Goal: Information Seeking & Learning: Check status

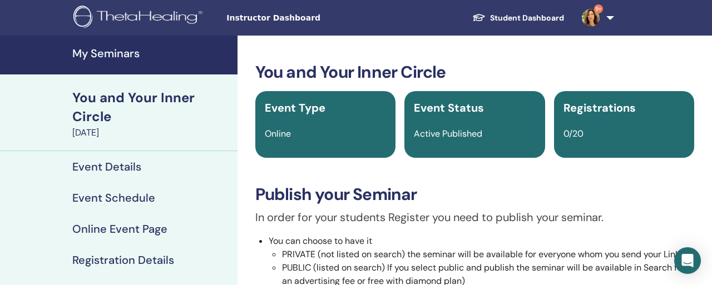
click at [103, 47] on h4 "My Seminars" at bounding box center [151, 53] width 159 height 13
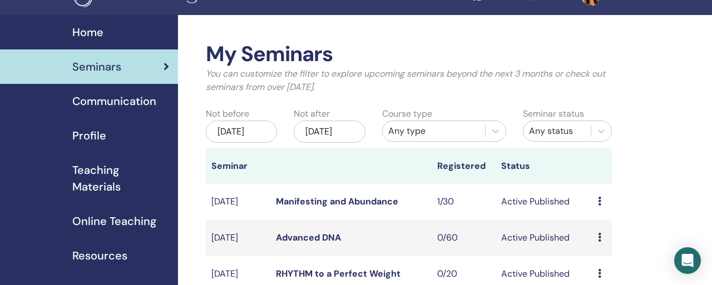
scroll to position [16, 0]
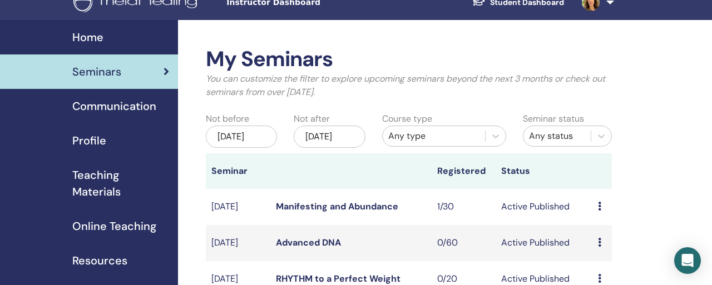
click at [334, 126] on div "Jan/01, 2026" at bounding box center [329, 137] width 71 height 22
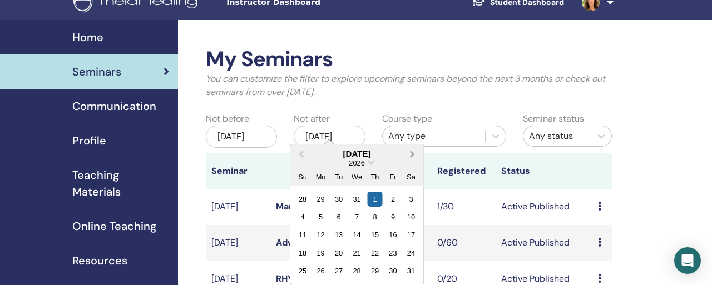
click at [405, 146] on button "Next Month" at bounding box center [414, 155] width 18 height 18
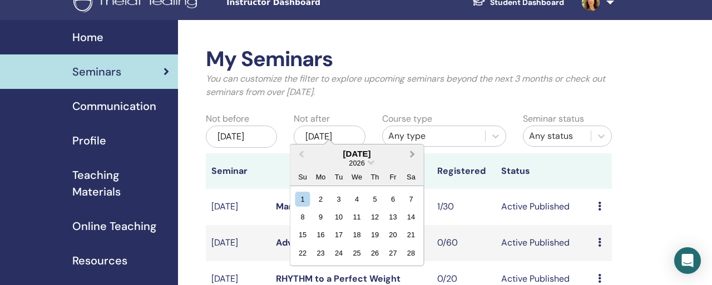
click at [405, 146] on button "Next Month" at bounding box center [414, 155] width 18 height 18
click at [300, 191] on div "1" at bounding box center [302, 198] width 15 height 15
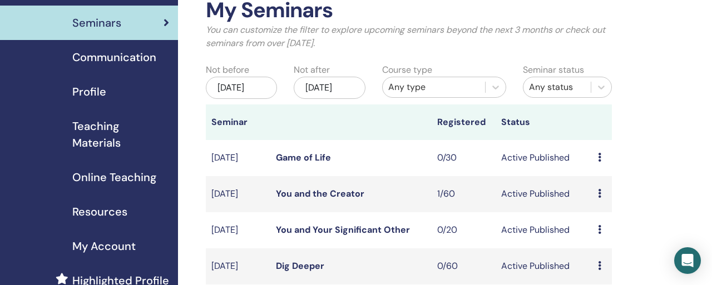
scroll to position [53, 0]
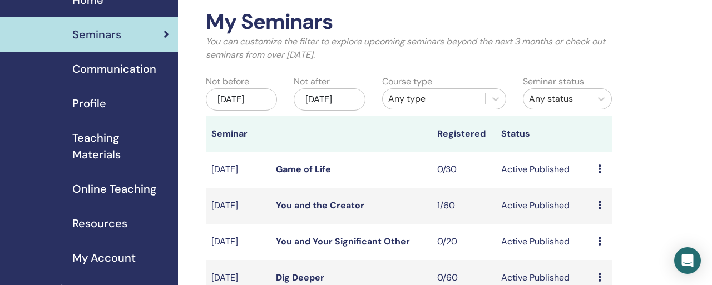
click at [326, 236] on link "You and Your Significant Other" at bounding box center [343, 242] width 134 height 12
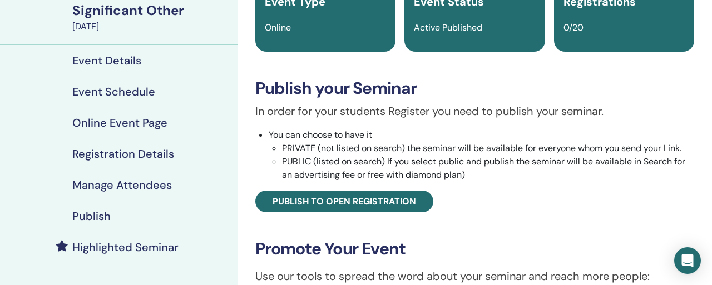
scroll to position [112, 0]
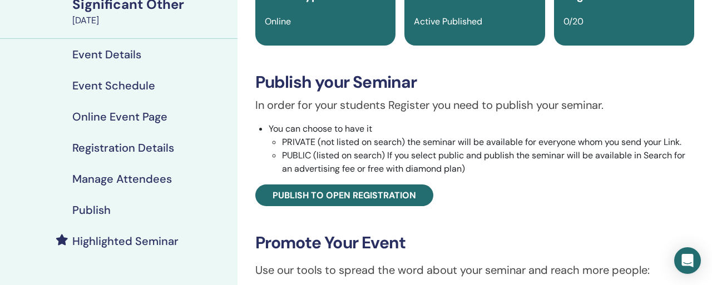
drag, startPoint x: 411, startPoint y: 236, endPoint x: 240, endPoint y: 232, distance: 170.8
click at [240, 232] on div "You and Your Significant Other Event Type Online Event Status Active Published …" at bounding box center [475, 257] width 475 height 668
copy link "https://www.thetahealing.com/seminar-378992-details.html"
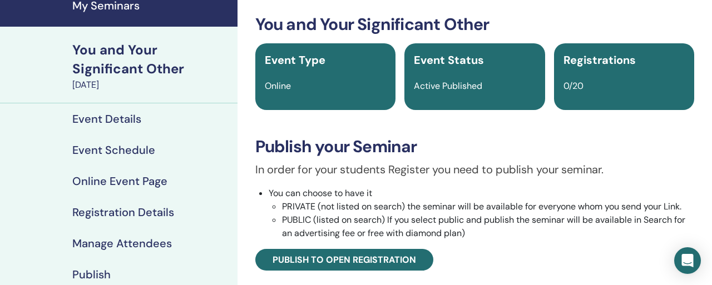
scroll to position [47, 0]
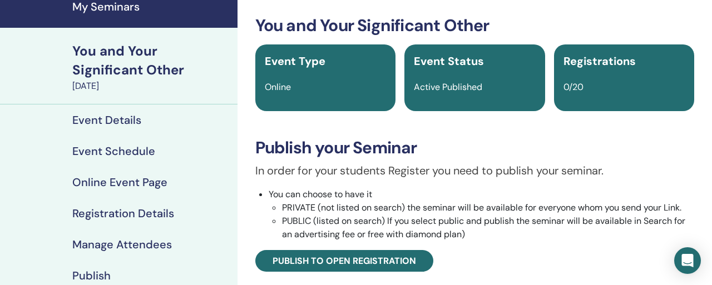
click at [95, 145] on h4 "Event Schedule" at bounding box center [113, 151] width 83 height 13
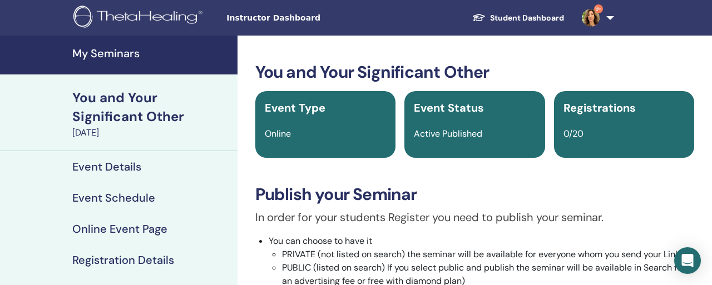
scroll to position [47, 0]
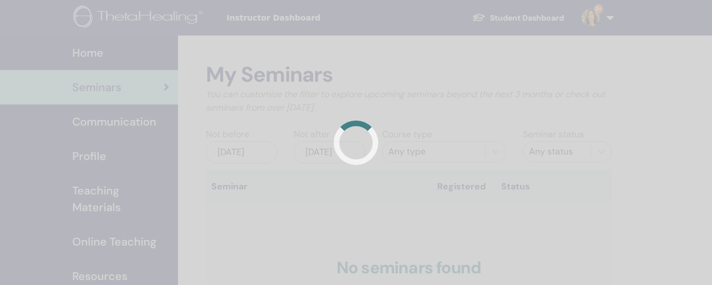
scroll to position [8, 0]
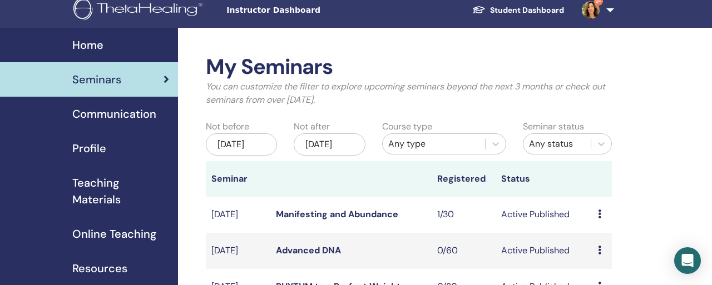
click at [346, 134] on div "Jan/01, 2026" at bounding box center [329, 145] width 71 height 22
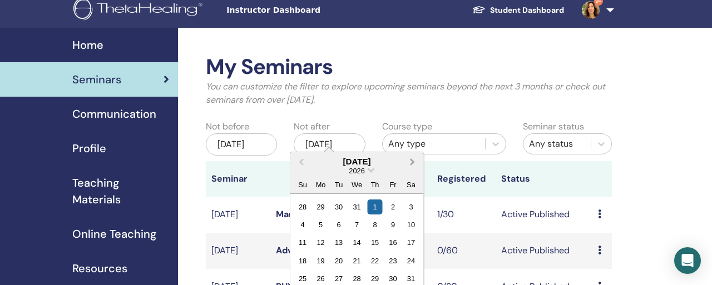
click at [405, 154] on button "Next Month" at bounding box center [414, 163] width 18 height 18
click at [297, 199] on div "1" at bounding box center [302, 206] width 15 height 15
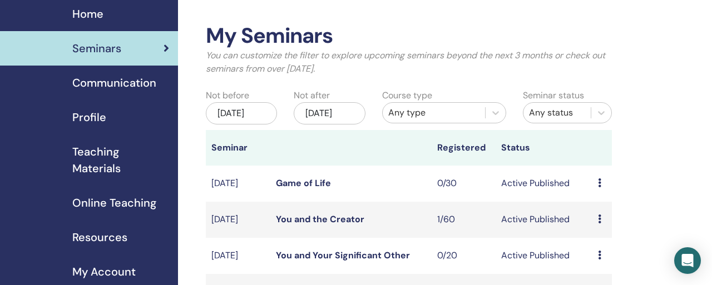
scroll to position [47, 0]
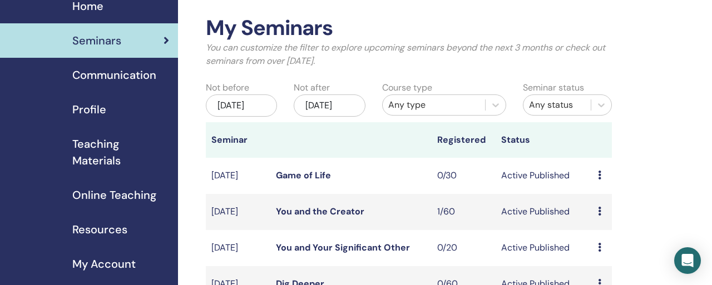
click at [224, 158] on td "Feb/13, 2026" at bounding box center [238, 176] width 65 height 36
click at [293, 170] on link "Game of Life" at bounding box center [303, 176] width 55 height 12
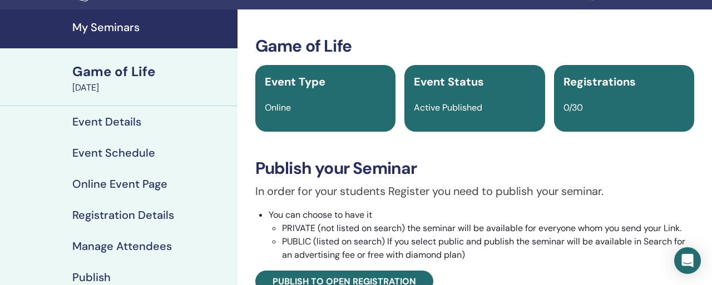
scroll to position [236, 0]
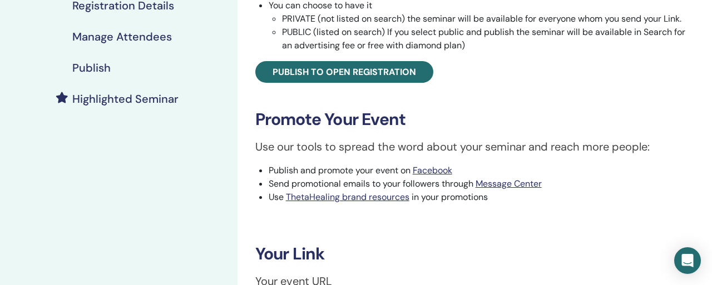
drag, startPoint x: 407, startPoint y: 108, endPoint x: 275, endPoint y: 112, distance: 131.4
click at [275, 112] on div "Game of Life Event Type Online Event Status Active Published Registrations 0/30…" at bounding box center [474, 69] width 461 height 486
click at [408, 108] on div "Game of Life Event Type Online Event Status Active Published Registrations 0/30…" at bounding box center [474, 69] width 461 height 486
drag, startPoint x: 406, startPoint y: 115, endPoint x: 248, endPoint y: 117, distance: 158.0
click at [248, 117] on div "Game of Life Event Type Online Event Status Active Published Registrations 0/30…" at bounding box center [474, 69] width 461 height 486
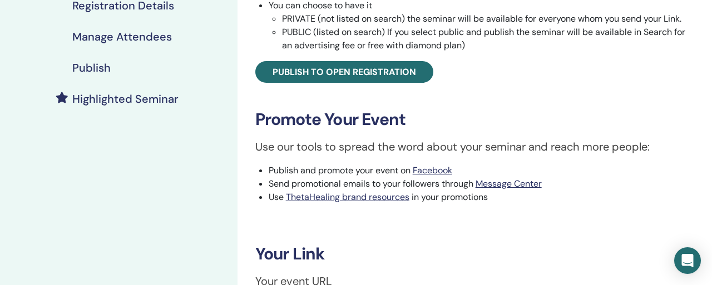
copy link "https://www.thetahealing.com/seminar-378991-details.html"
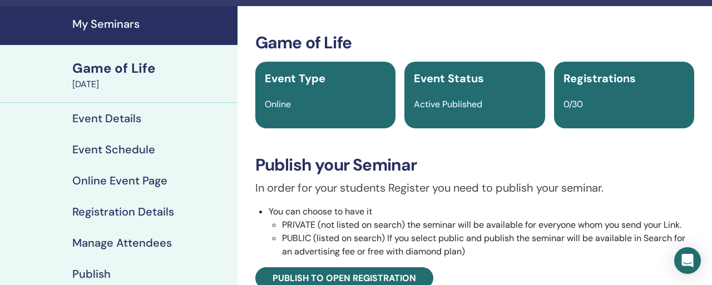
scroll to position [19, 0]
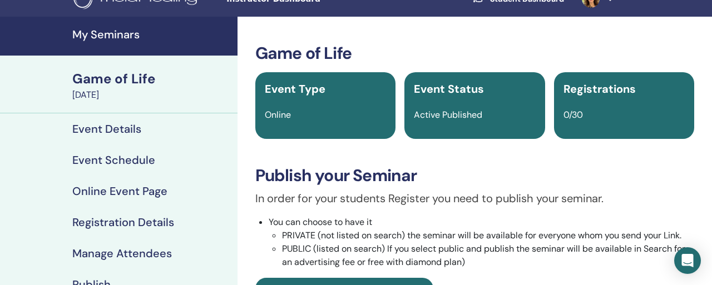
click at [99, 154] on h4 "Event Schedule" at bounding box center [113, 160] width 83 height 13
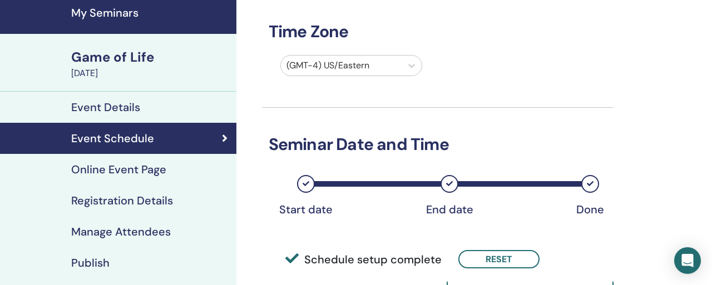
scroll to position [43, 1]
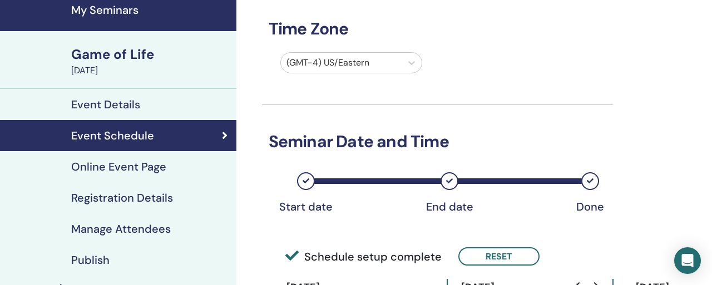
click at [174, 45] on div "Game of Life" at bounding box center [150, 54] width 159 height 19
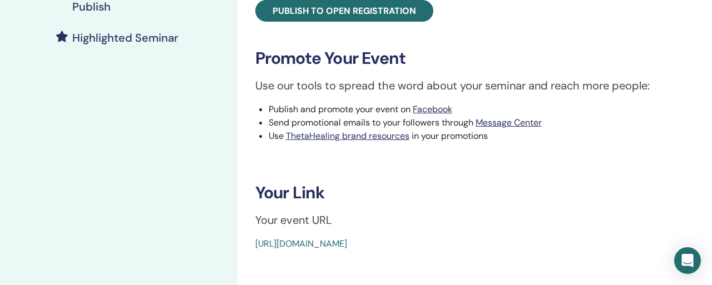
scroll to position [294, 0]
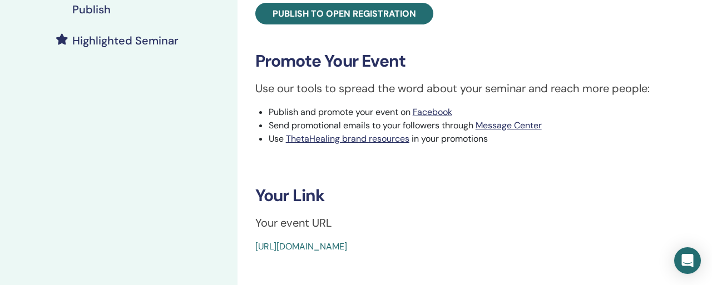
drag, startPoint x: 416, startPoint y: 49, endPoint x: 419, endPoint y: 58, distance: 9.5
click at [419, 58] on div "Game of Life Event Type Online Event Status Active Published Registrations 0/30…" at bounding box center [474, 11] width 461 height 486
copy link "https://www.thetahealing.com/seminar-378991-details.html"
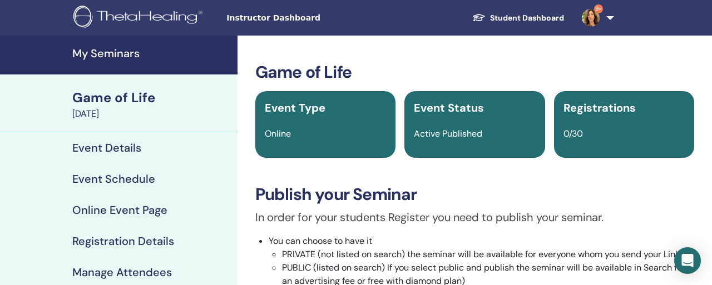
scroll to position [0, 0]
click at [112, 48] on h4 "My Seminars" at bounding box center [151, 53] width 159 height 13
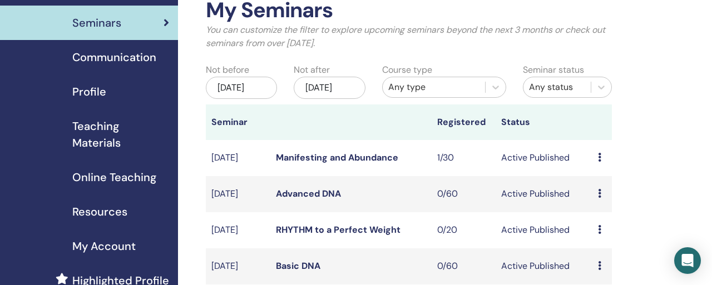
scroll to position [67, 0]
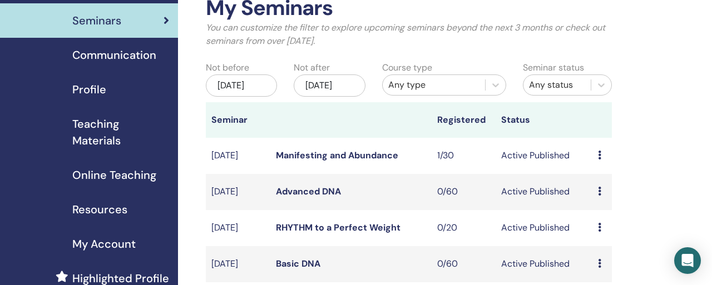
click at [326, 75] on div "[DATE]" at bounding box center [329, 86] width 71 height 22
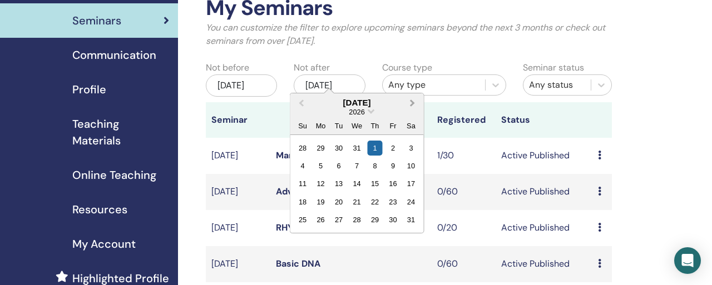
click at [413, 97] on span "Next Month" at bounding box center [413, 103] width 0 height 12
click at [302, 140] on div "1" at bounding box center [302, 147] width 15 height 15
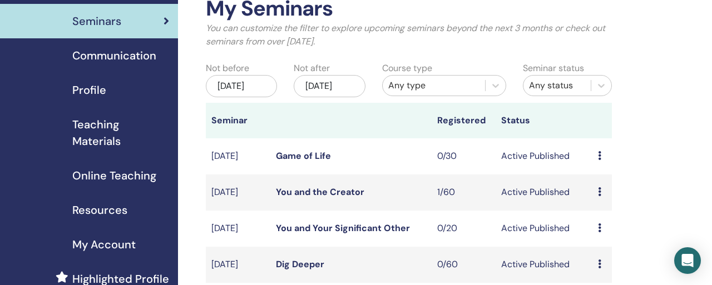
scroll to position [65, 0]
